Goal: Information Seeking & Learning: Learn about a topic

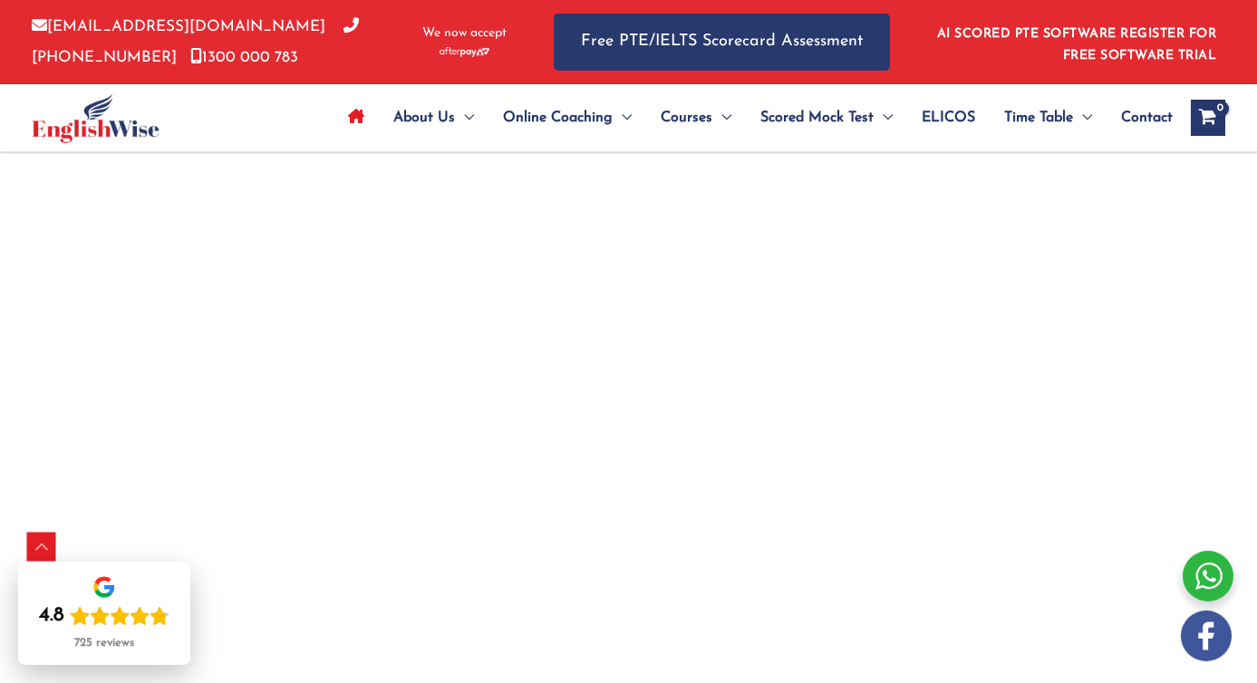
scroll to position [3349, 0]
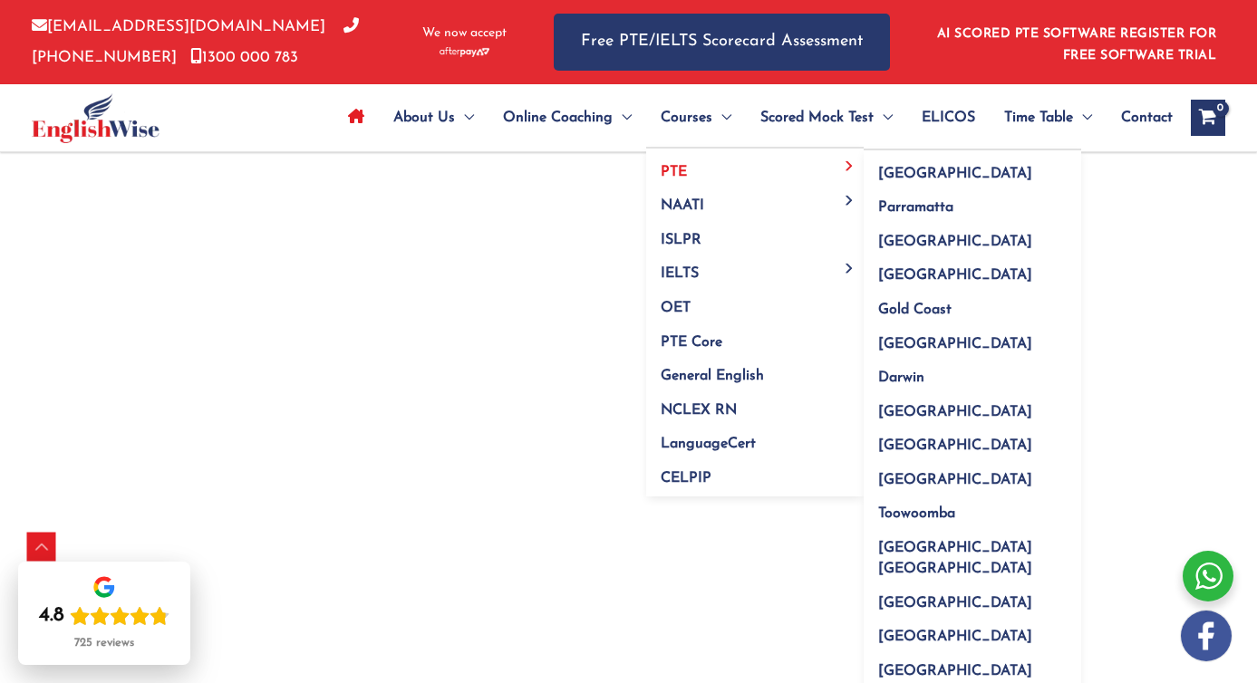
click at [662, 160] on link "PTE" at bounding box center [754, 166] width 217 height 34
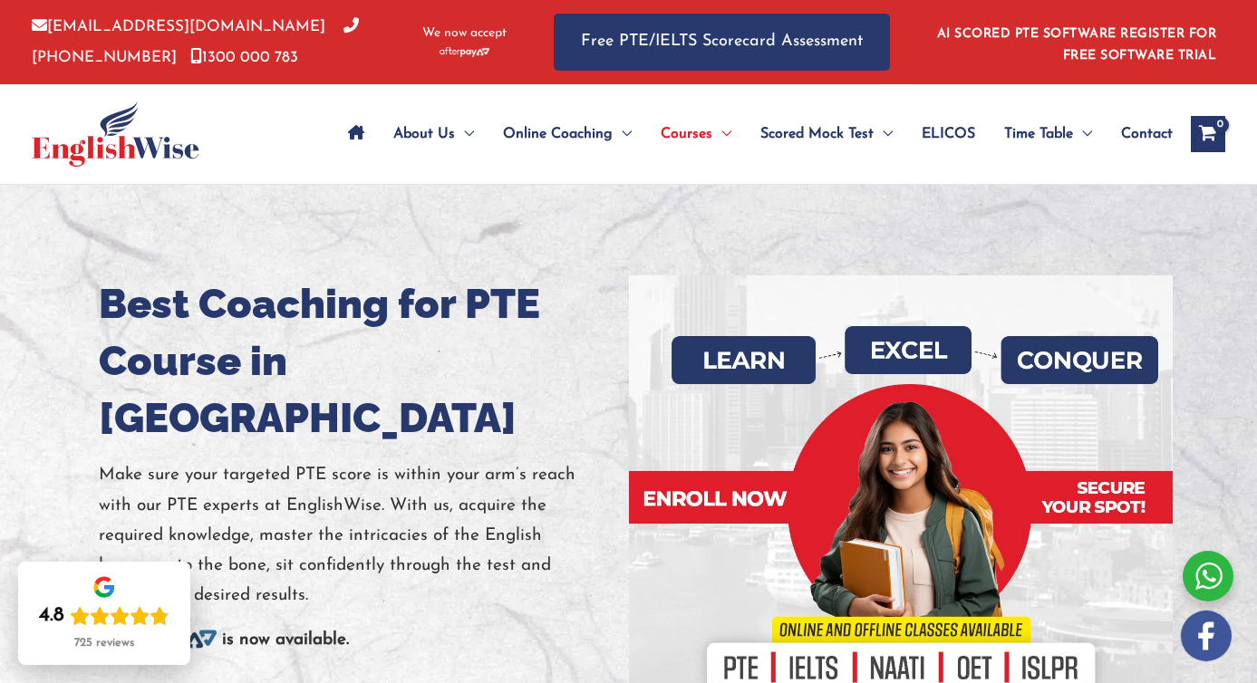
click at [1161, 140] on span "Contact" at bounding box center [1147, 133] width 52 height 63
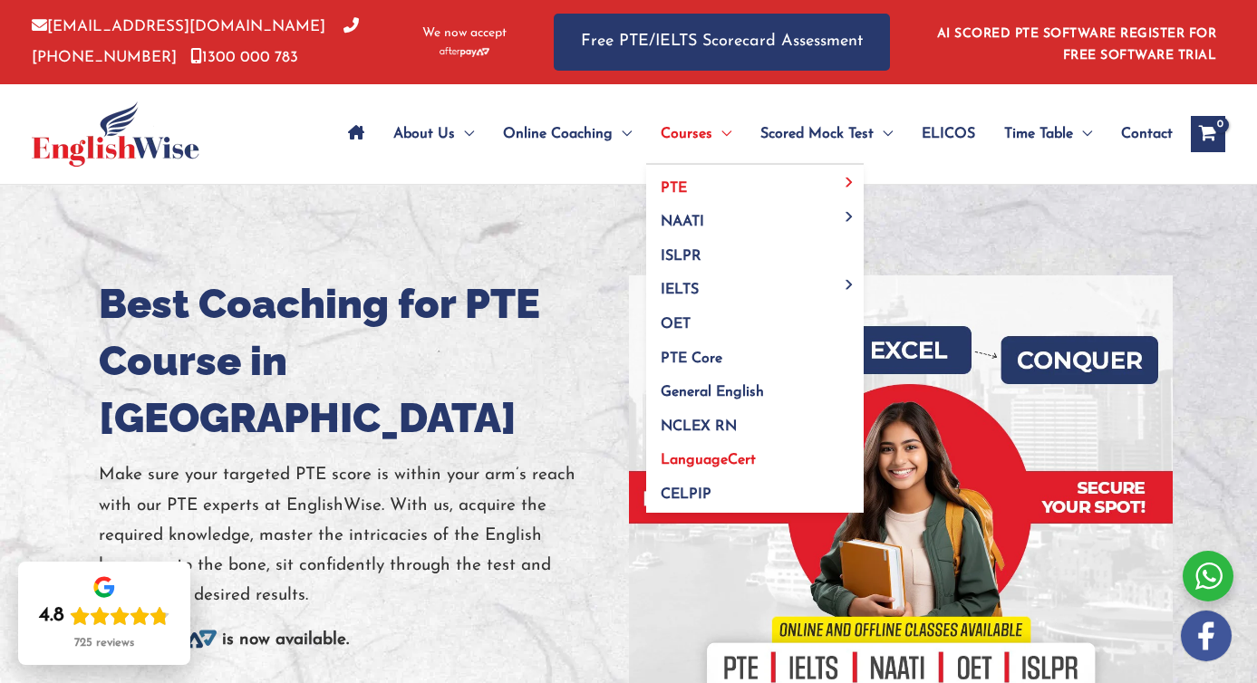
click at [718, 449] on link "LanguageCert" at bounding box center [754, 455] width 217 height 34
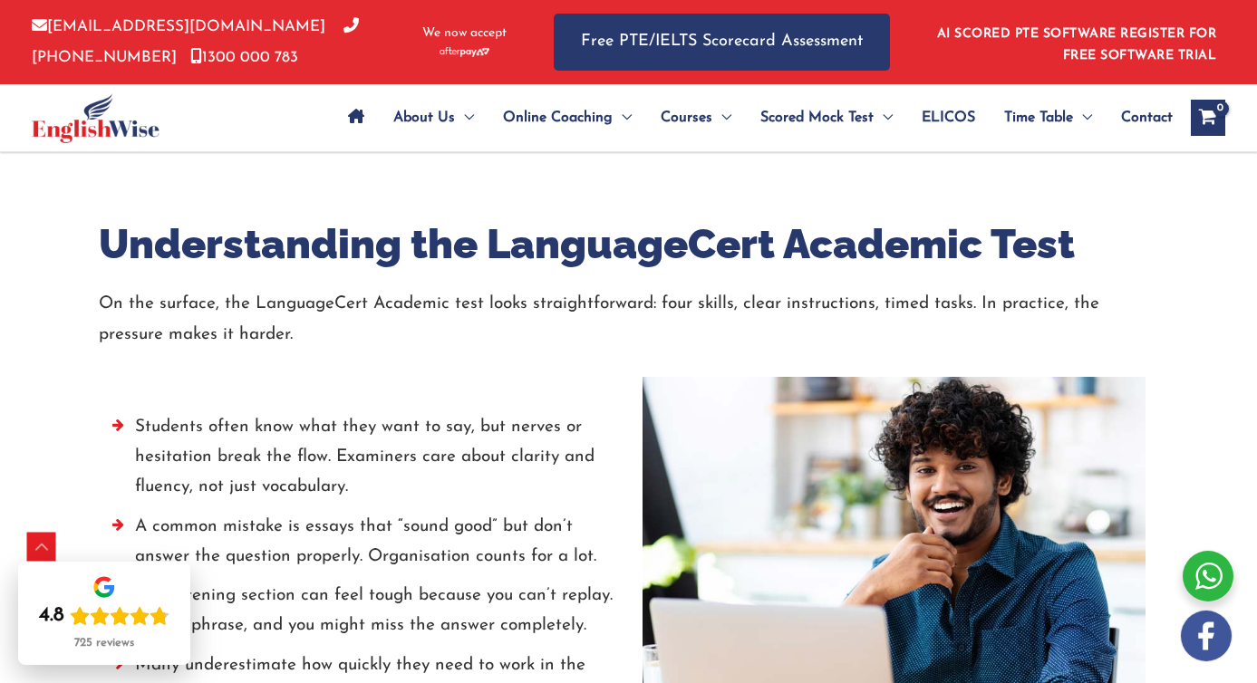
scroll to position [1984, 0]
